Goal: Transaction & Acquisition: Book appointment/travel/reservation

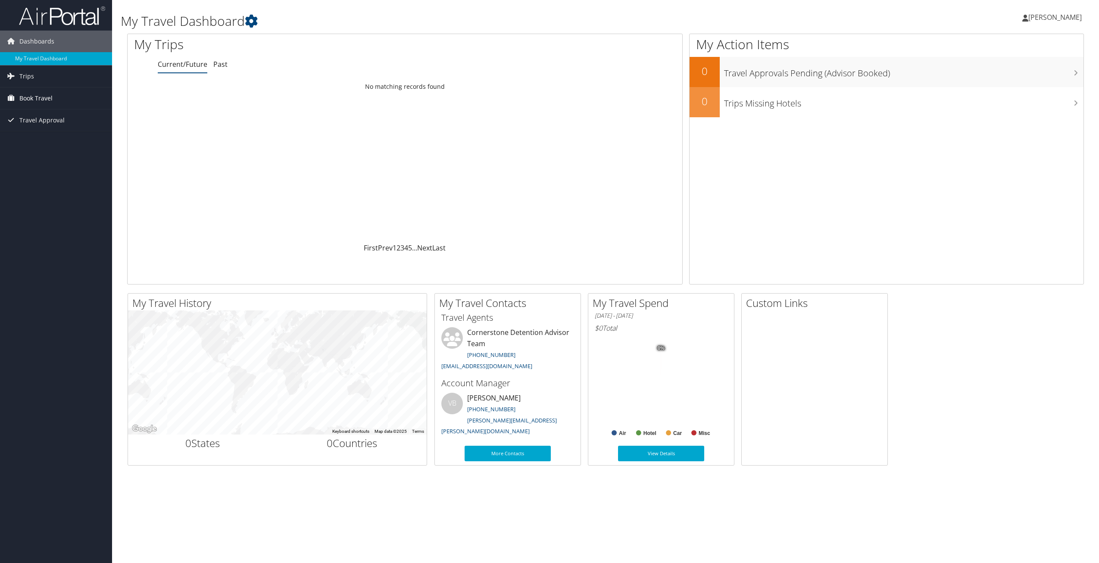
click at [38, 102] on span "Book Travel" at bounding box center [35, 99] width 33 height 22
click at [70, 143] on link "Book/Manage Online Trips" at bounding box center [56, 141] width 112 height 13
